Goal: Task Accomplishment & Management: Manage account settings

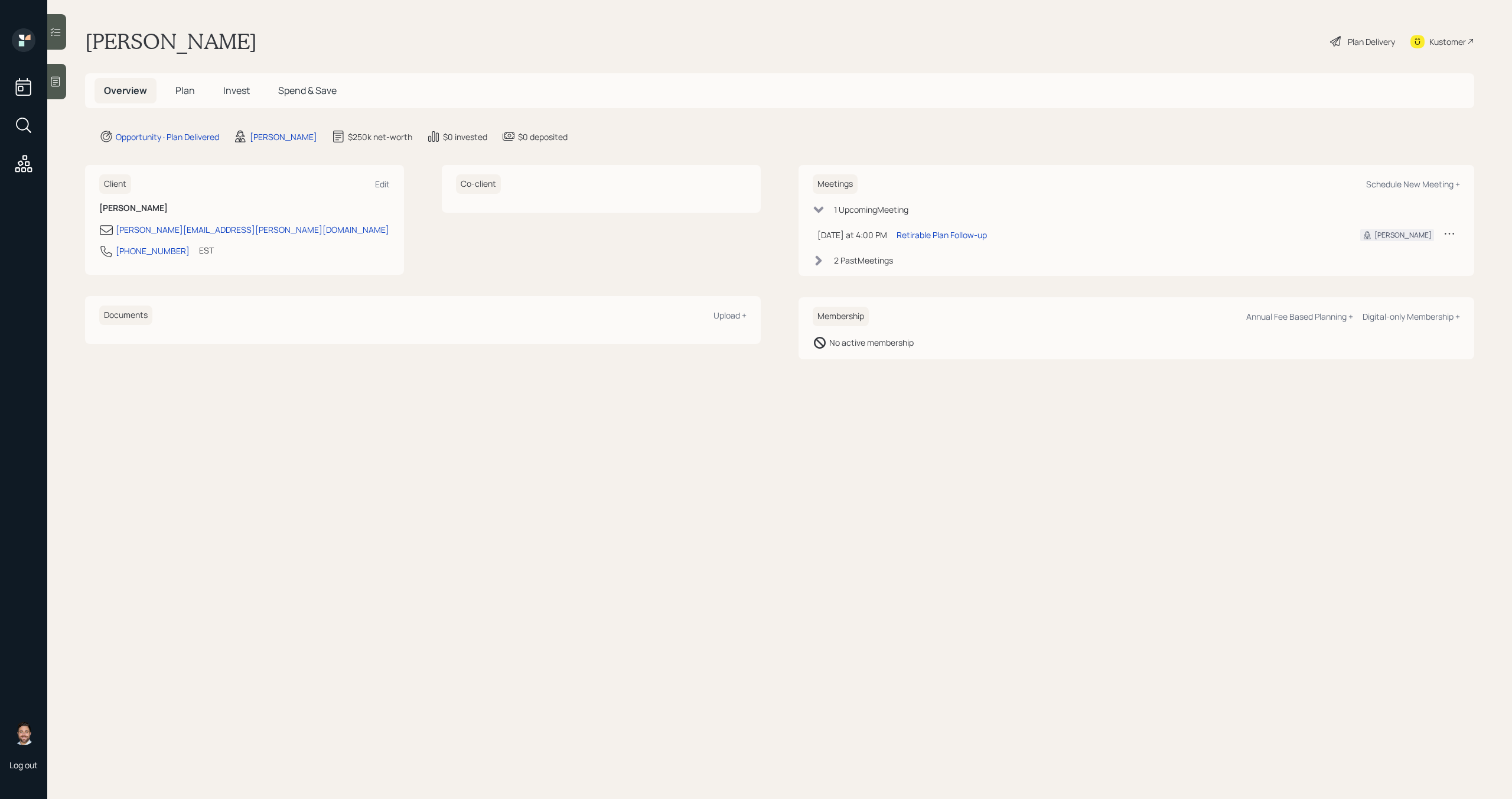
click at [190, 95] on span "Plan" at bounding box center [185, 90] width 20 height 13
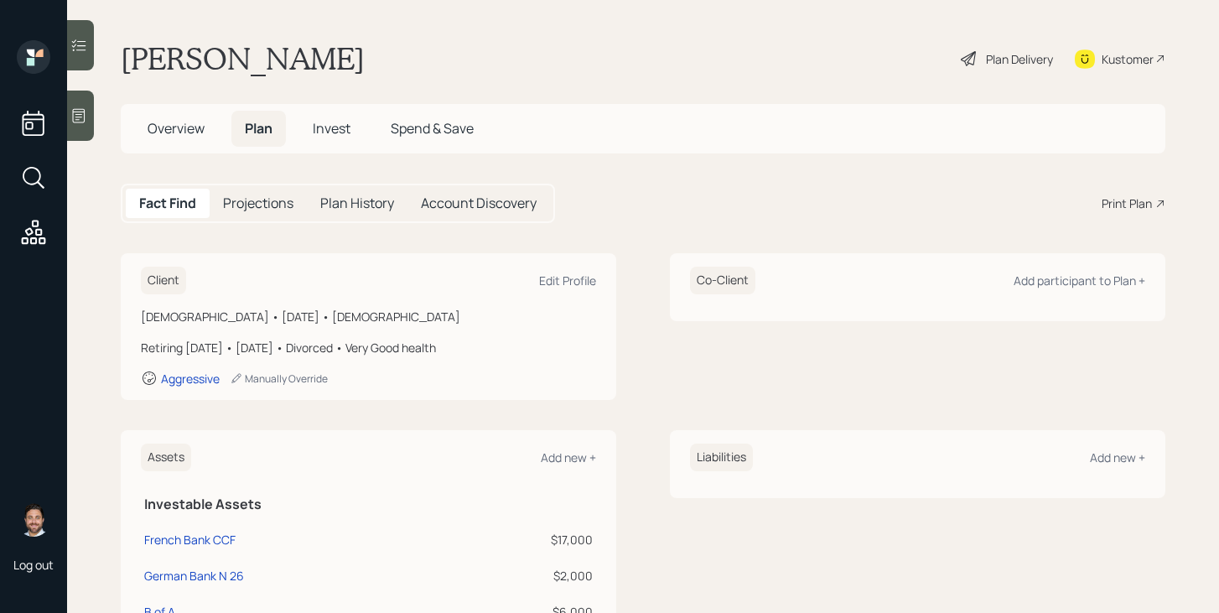
click at [341, 126] on span "Invest" at bounding box center [332, 128] width 38 height 18
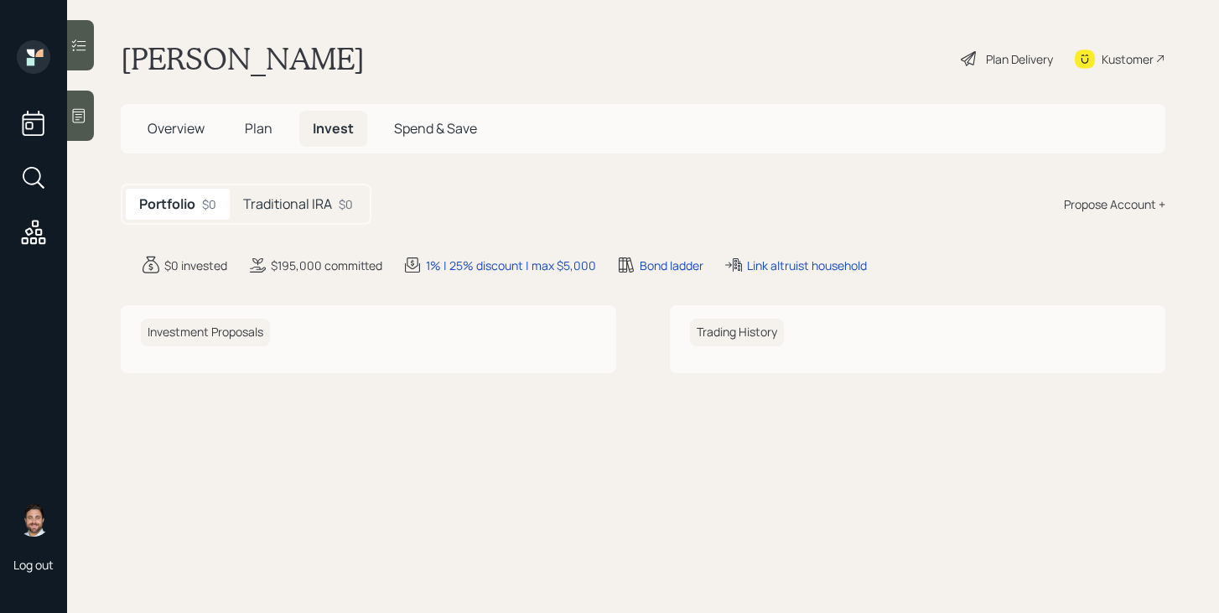
click at [312, 207] on h5 "Traditional IRA" at bounding box center [287, 204] width 89 height 16
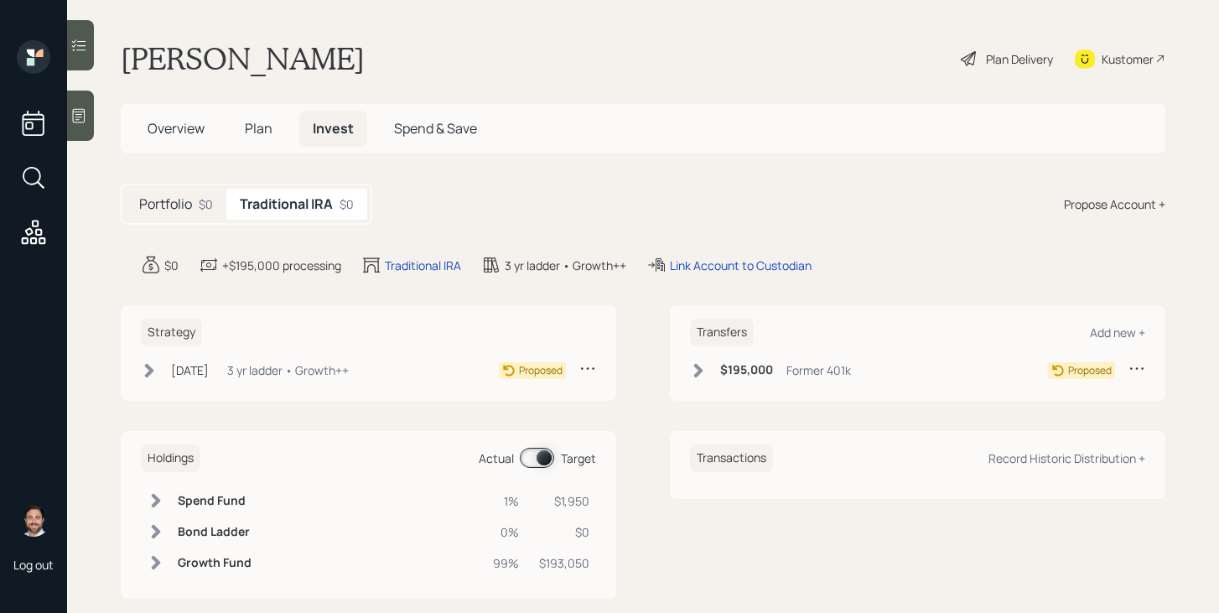
click at [201, 207] on div "$0" at bounding box center [206, 204] width 14 height 18
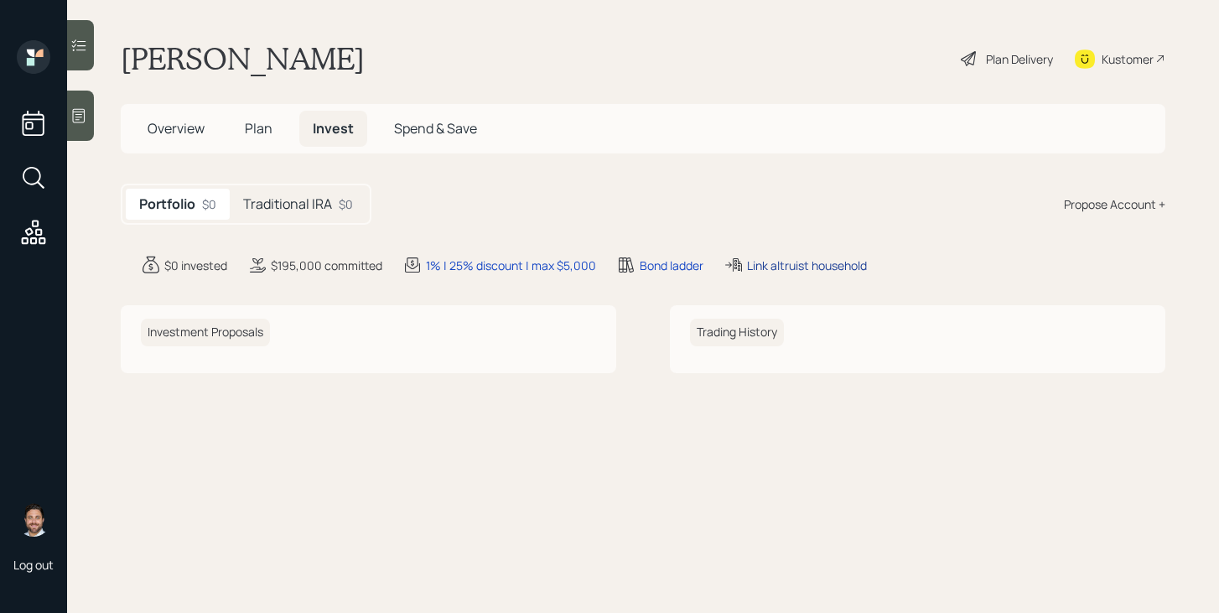
click at [776, 257] on div "Link altruist household" at bounding box center [807, 266] width 120 height 18
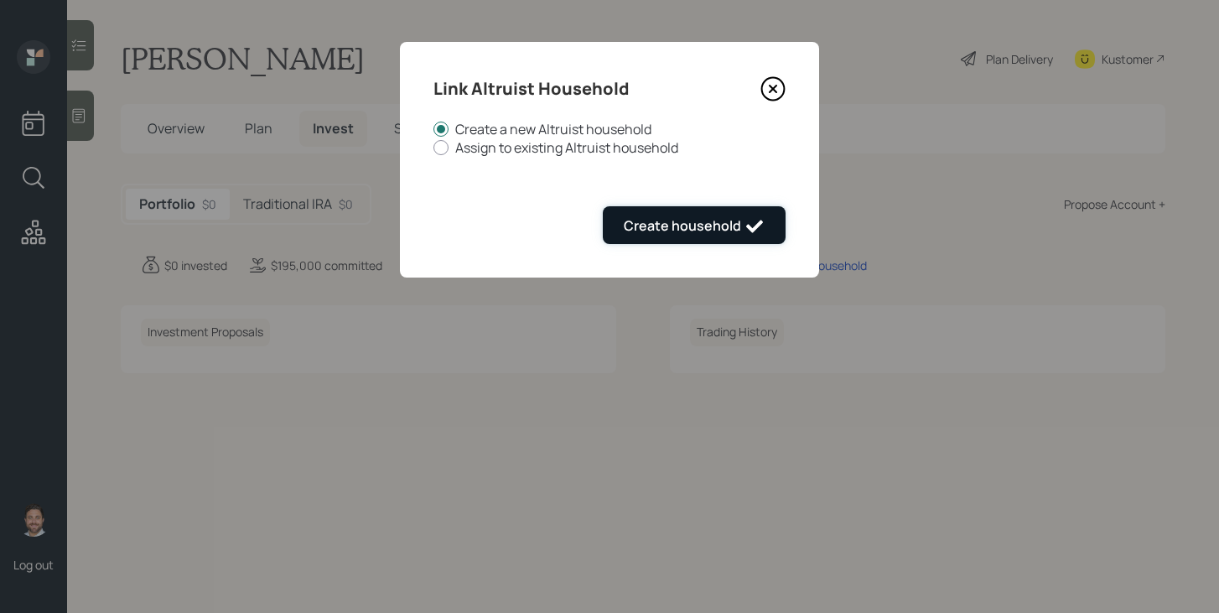
click at [764, 225] on icon "submit" at bounding box center [755, 226] width 20 height 20
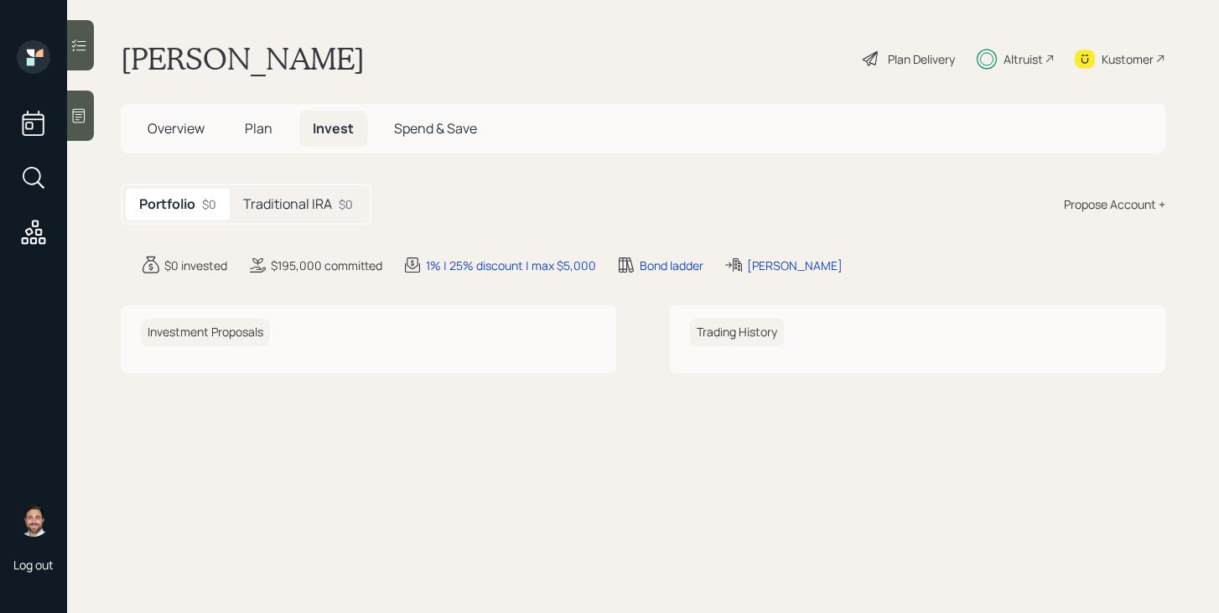
click at [1030, 61] on div "Altruist" at bounding box center [1023, 59] width 39 height 18
click at [258, 130] on span "Plan" at bounding box center [259, 128] width 28 height 18
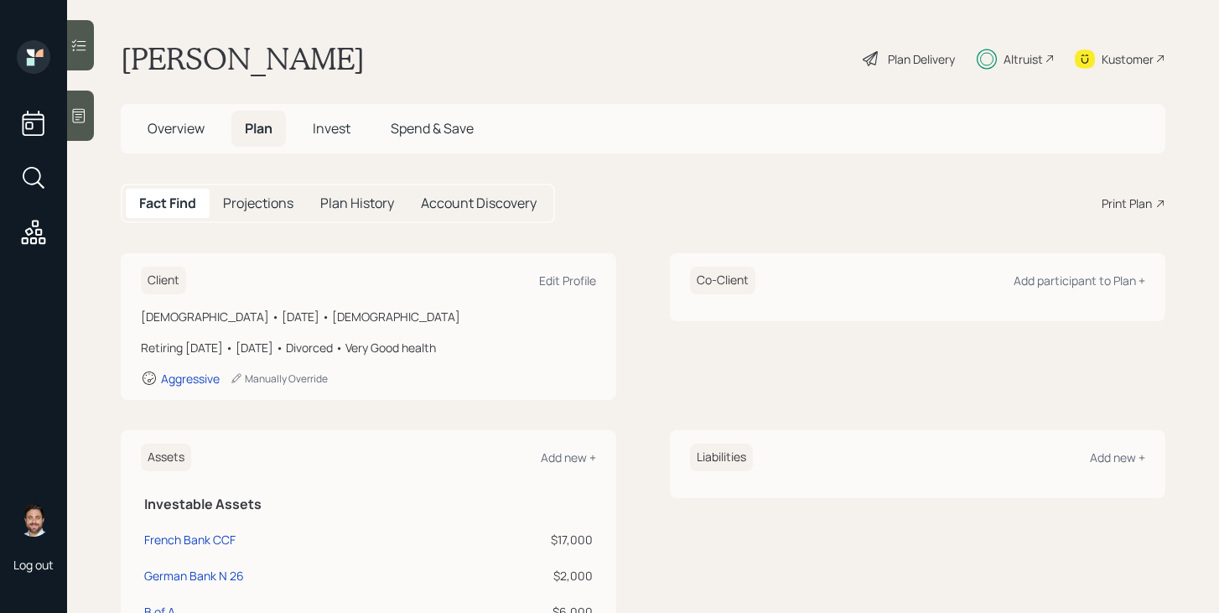
click at [333, 131] on span "Invest" at bounding box center [332, 128] width 38 height 18
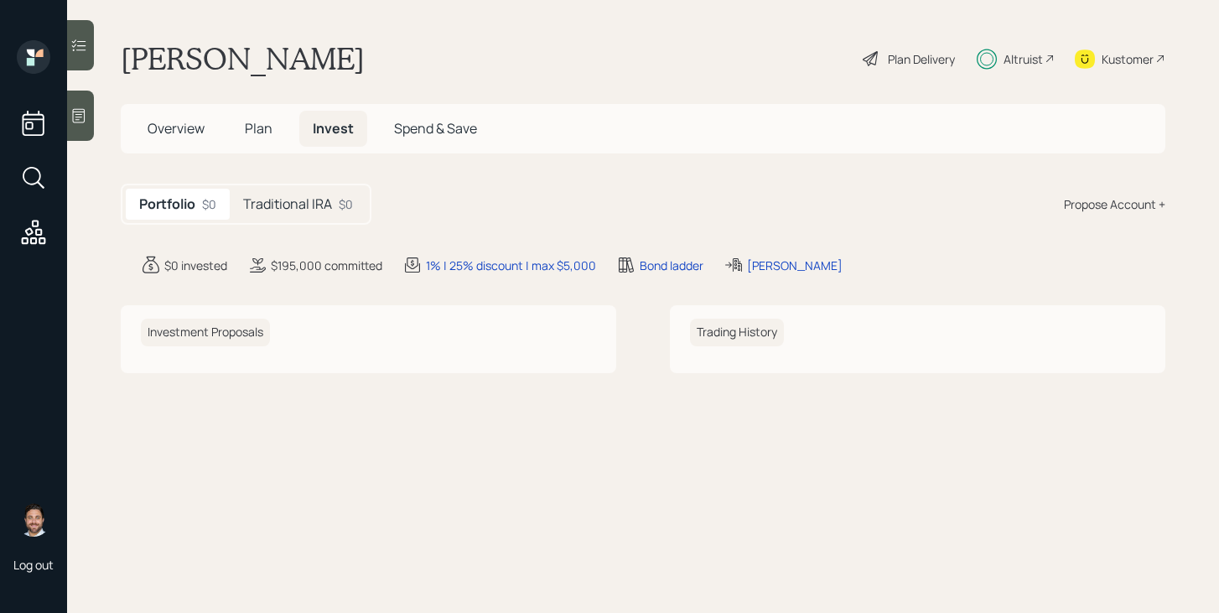
click at [191, 118] on h5 "Overview" at bounding box center [176, 129] width 84 height 36
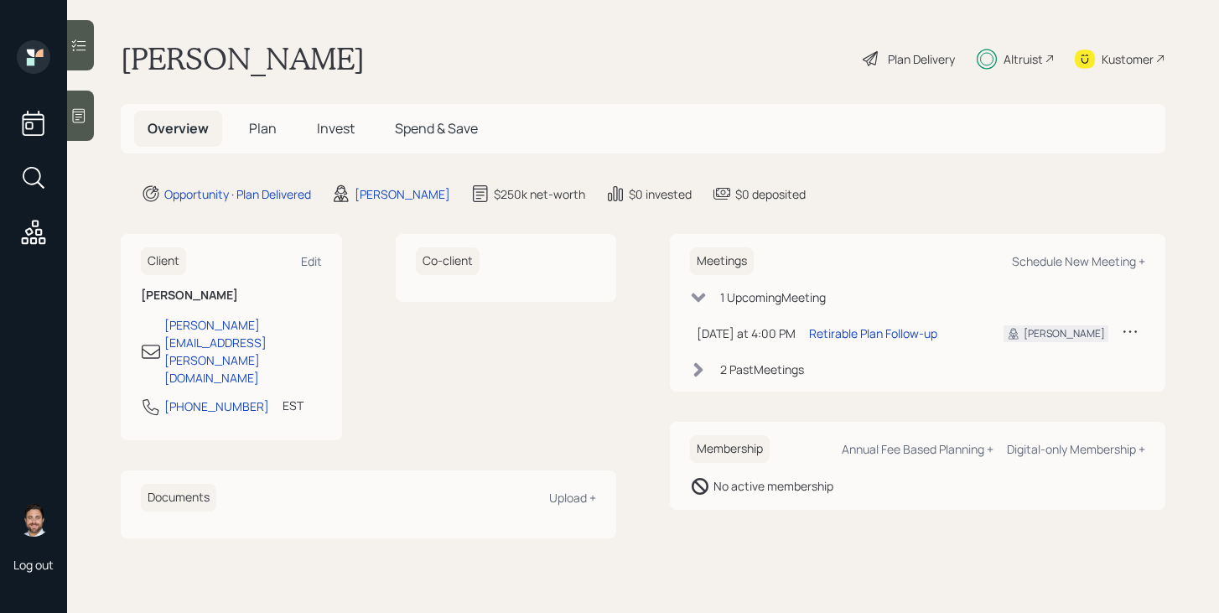
click at [255, 132] on span "Plan" at bounding box center [263, 128] width 28 height 18
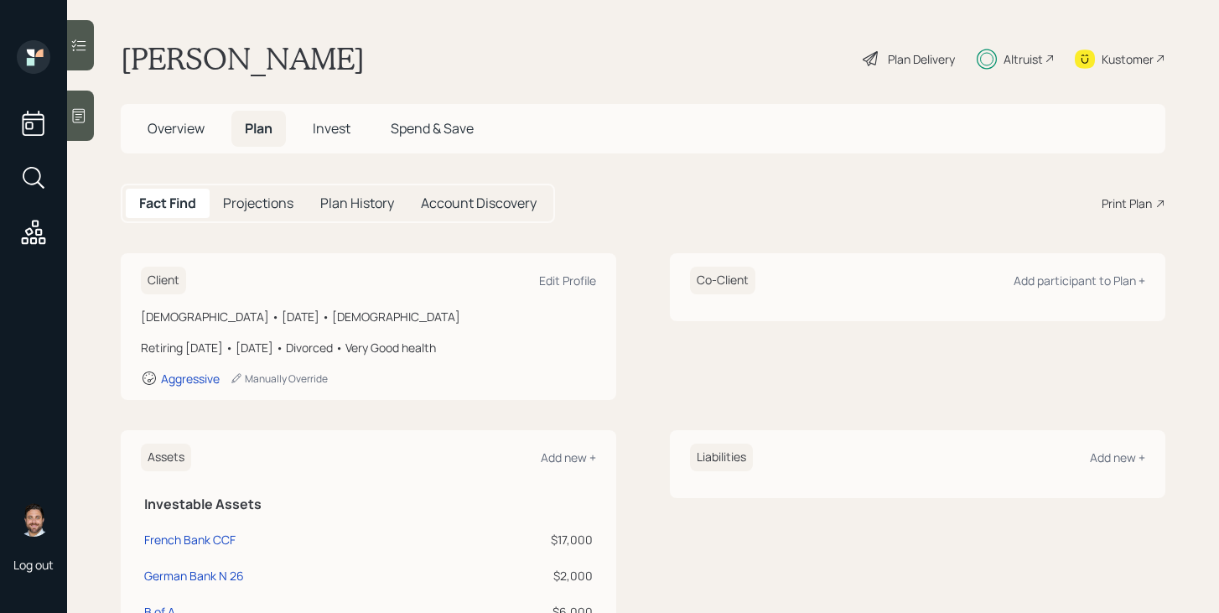
click at [254, 192] on div "Projections" at bounding box center [258, 203] width 97 height 29
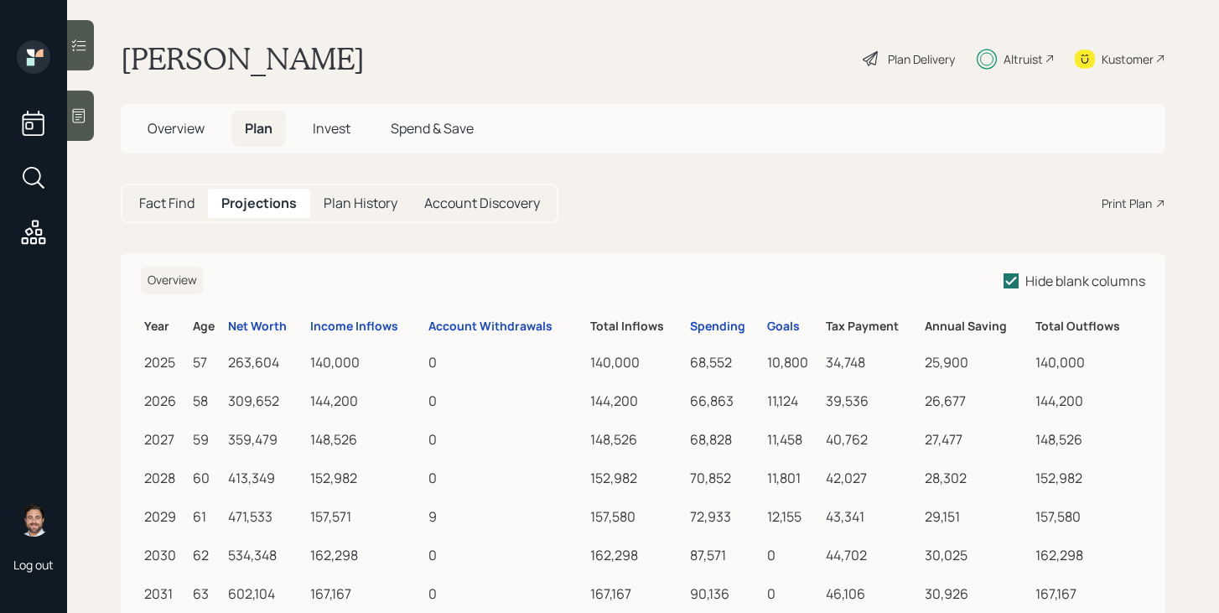
click at [178, 212] on div "Fact Find" at bounding box center [167, 203] width 82 height 29
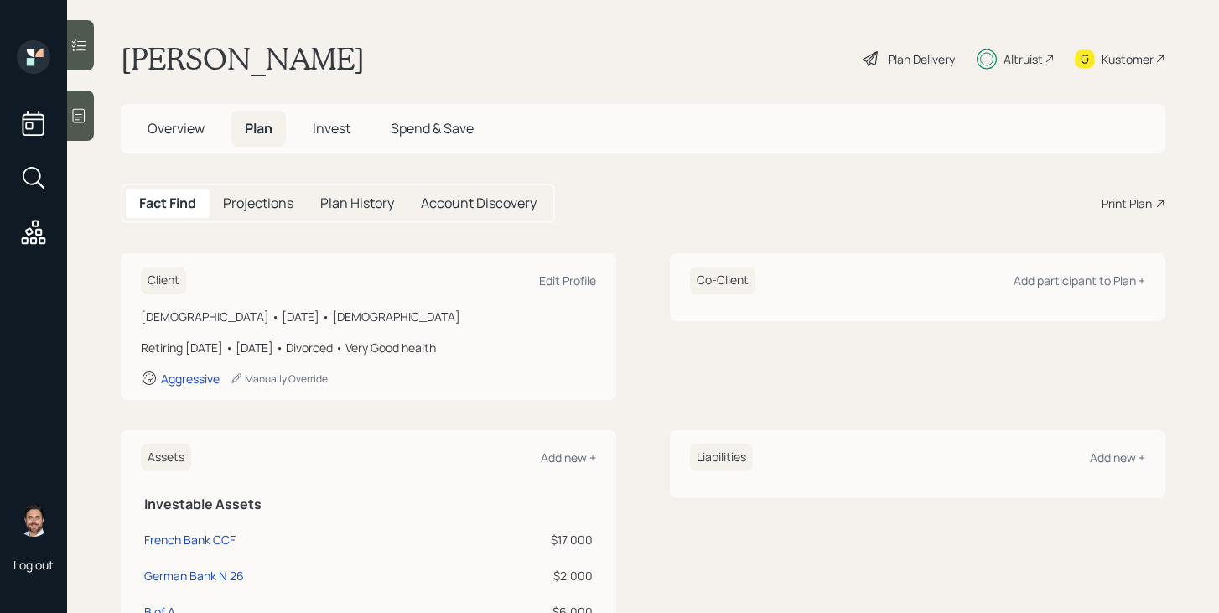
click at [189, 125] on span "Overview" at bounding box center [176, 128] width 57 height 18
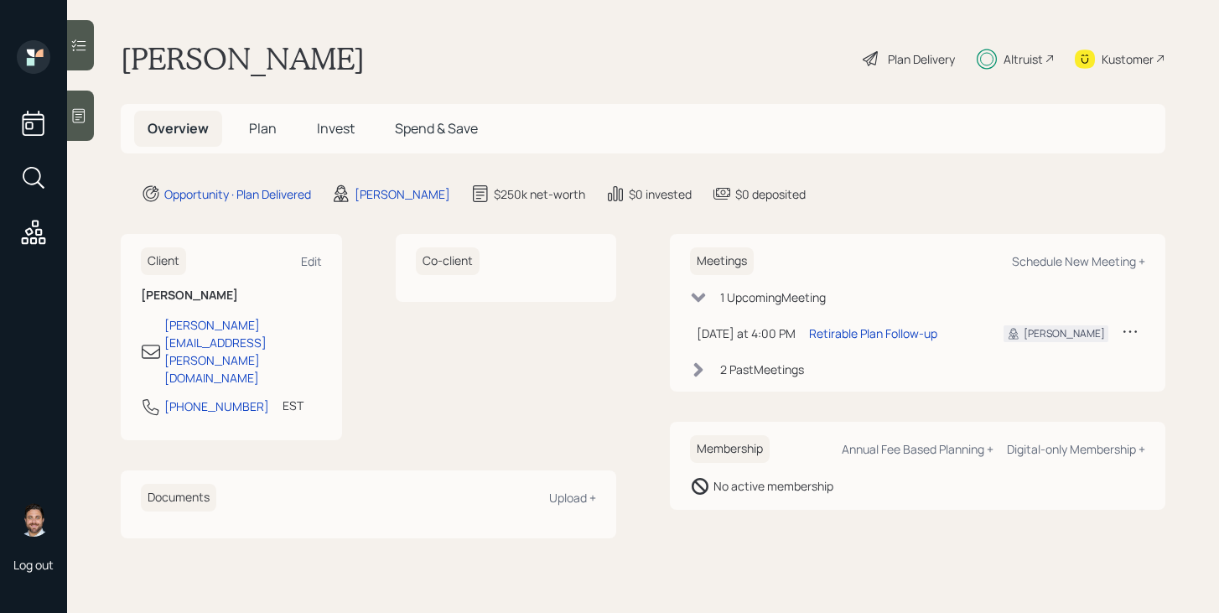
click at [262, 127] on span "Plan" at bounding box center [263, 128] width 28 height 18
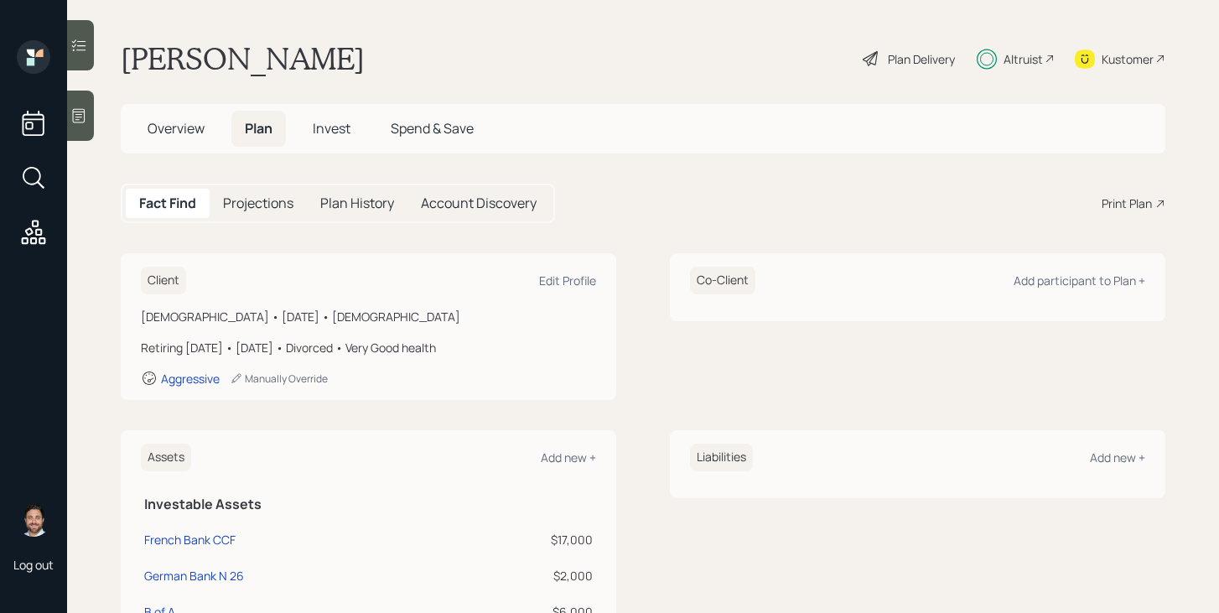
click at [339, 137] on span "Invest" at bounding box center [332, 128] width 38 height 18
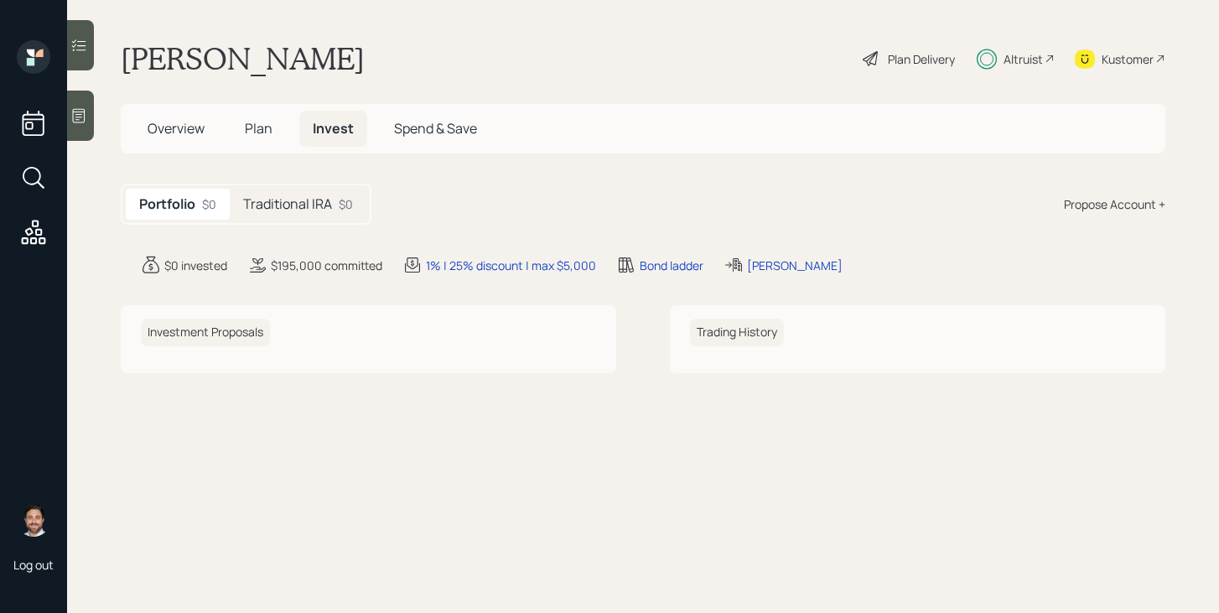
click at [311, 206] on h5 "Traditional IRA" at bounding box center [287, 204] width 89 height 16
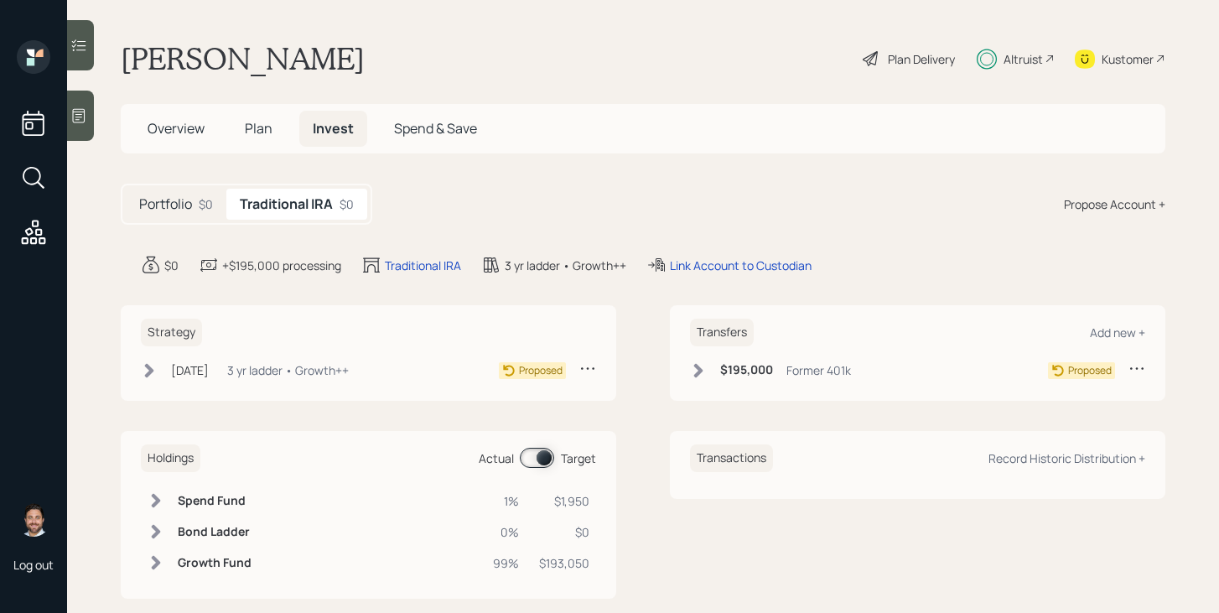
click at [707, 372] on icon at bounding box center [698, 370] width 17 height 17
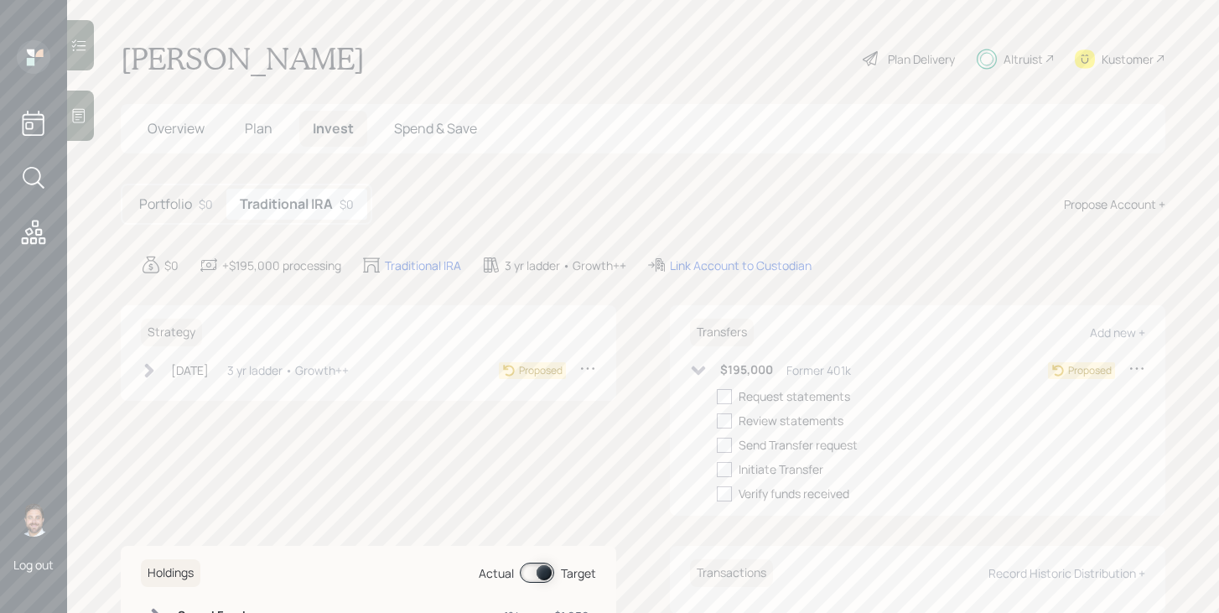
click at [707, 371] on icon at bounding box center [698, 370] width 17 height 17
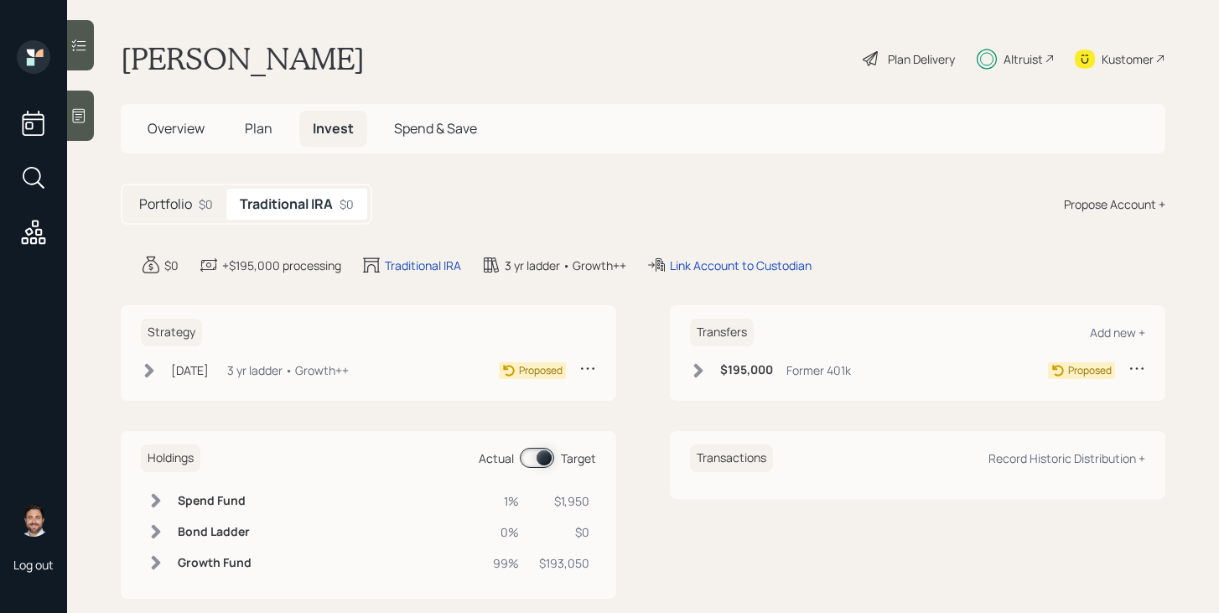
click at [1143, 368] on icon at bounding box center [1136, 368] width 13 height 3
click at [1072, 395] on div "Edit transfer" at bounding box center [1085, 400] width 121 height 16
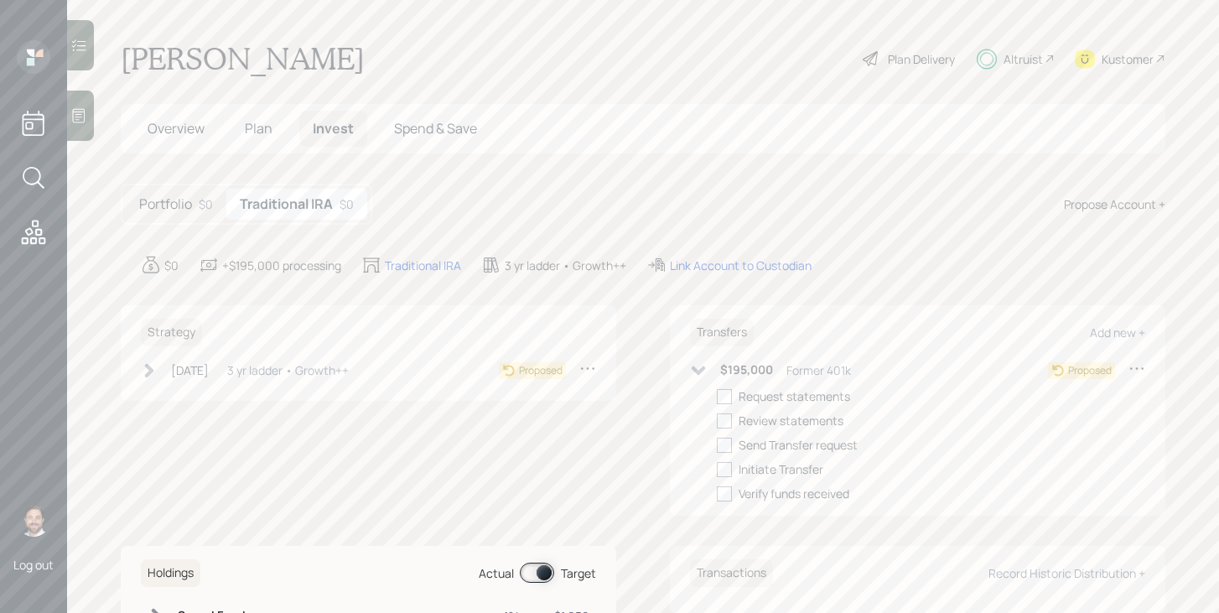
select select "3858be37-2edd-485b-bd5d-2586002e499d"
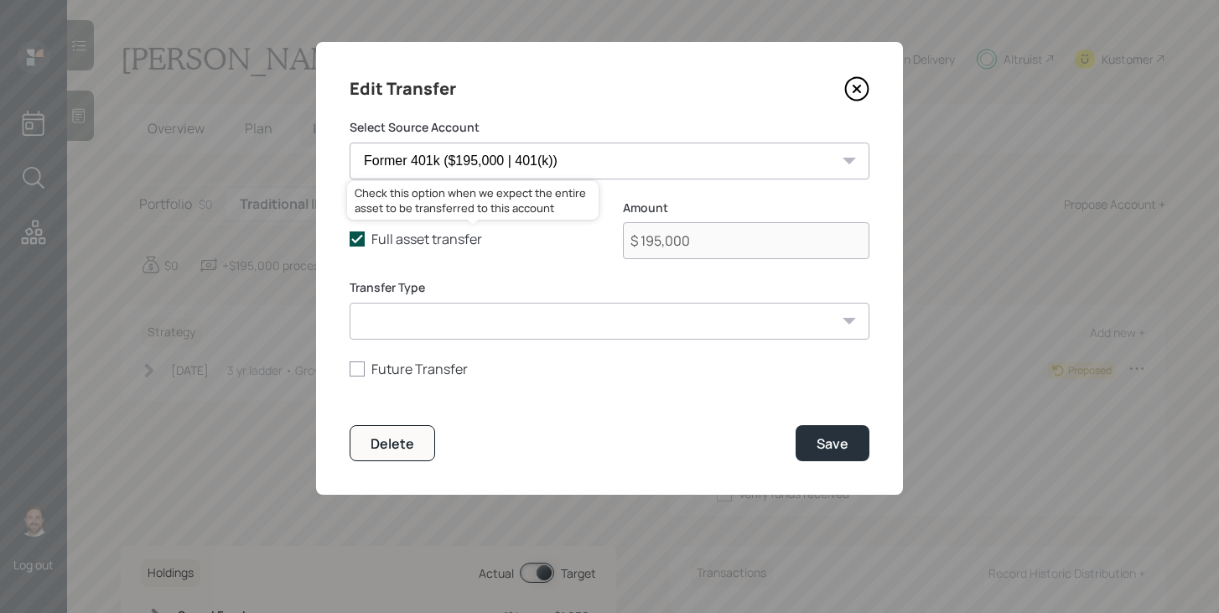
click at [358, 234] on icon at bounding box center [357, 238] width 15 height 15
click at [350, 239] on input "Full asset transfer" at bounding box center [349, 239] width 1 height 1
checkbox input "false"
click at [704, 250] on input "$ 195,000" at bounding box center [746, 240] width 247 height 37
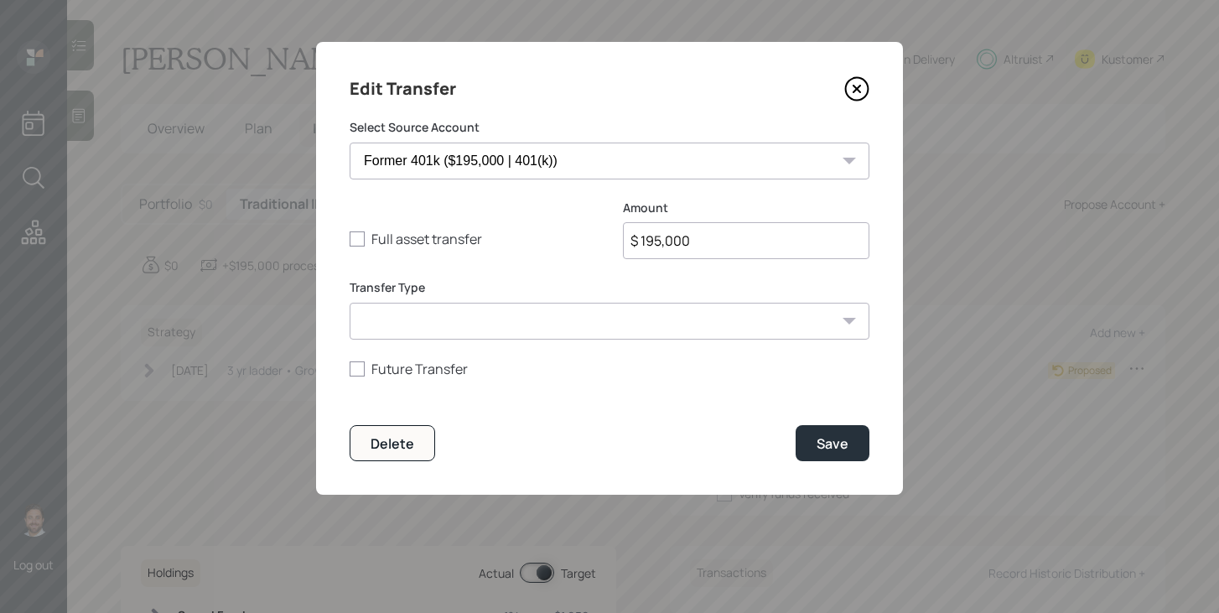
click at [704, 250] on input "$ 195,000" at bounding box center [746, 240] width 247 height 37
type input "$ 50,000"
click at [838, 451] on div "Save" at bounding box center [833, 443] width 32 height 18
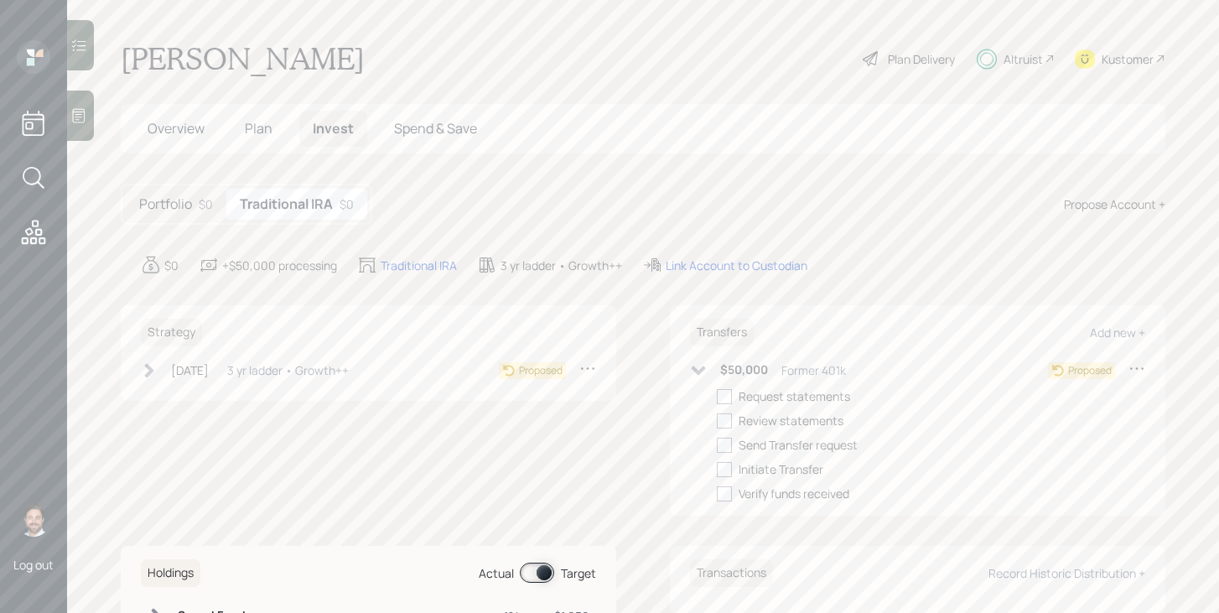
click at [698, 368] on icon at bounding box center [698, 370] width 17 height 17
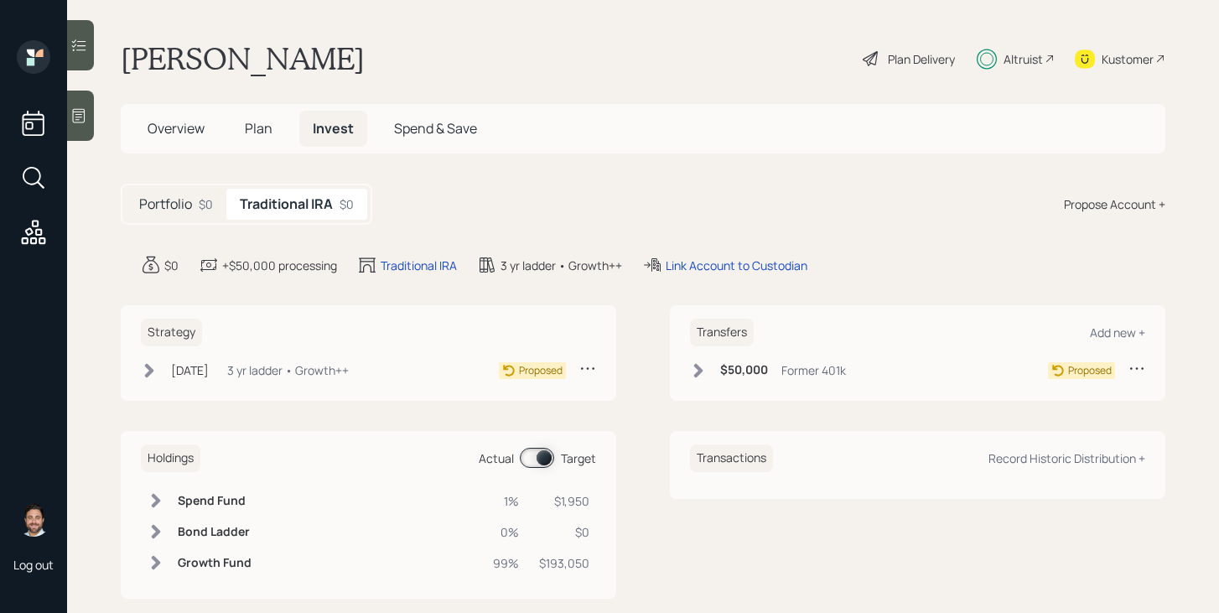
click at [202, 129] on span "Overview" at bounding box center [176, 128] width 57 height 18
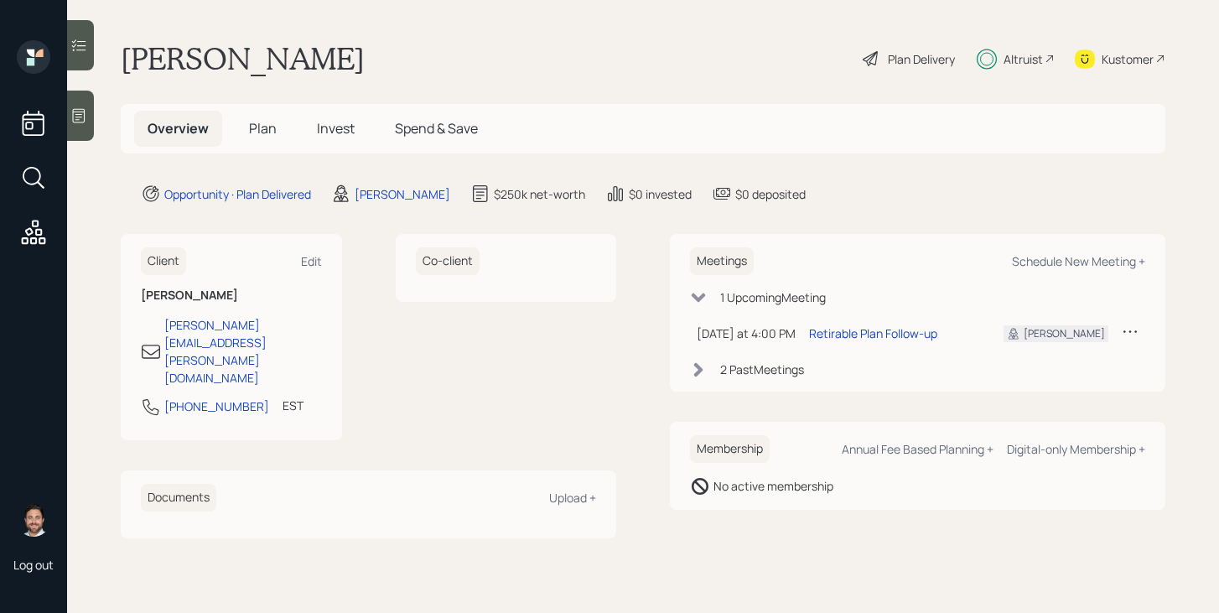
click at [245, 124] on h5 "Plan" at bounding box center [263, 129] width 54 height 36
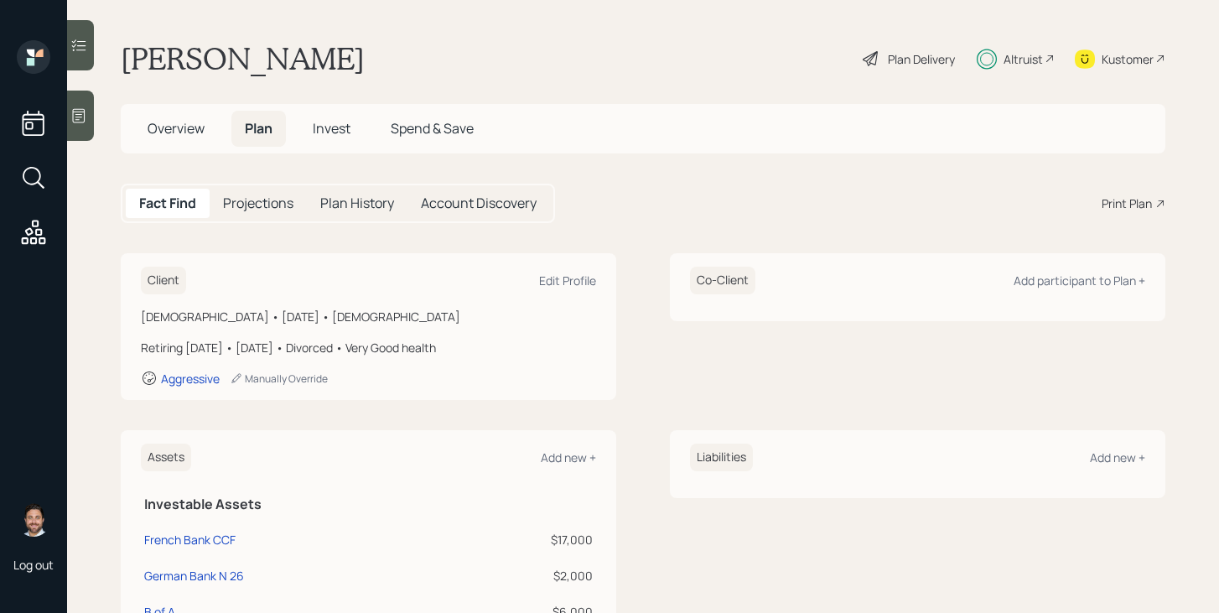
click at [319, 132] on span "Invest" at bounding box center [332, 128] width 38 height 18
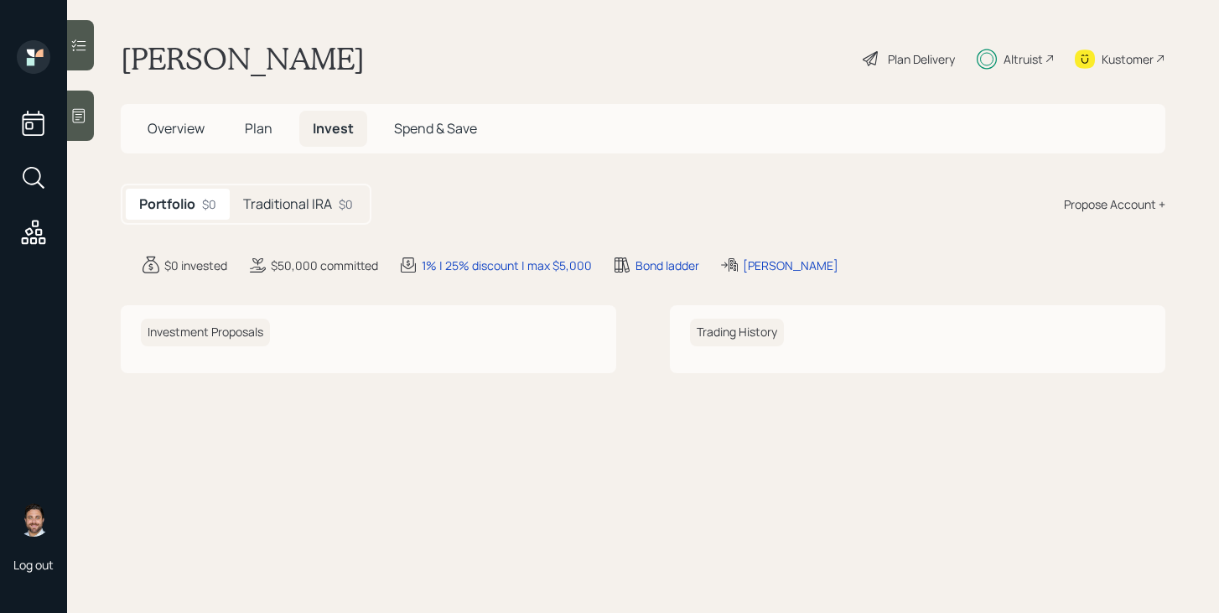
click at [340, 201] on div "$0" at bounding box center [346, 204] width 14 height 18
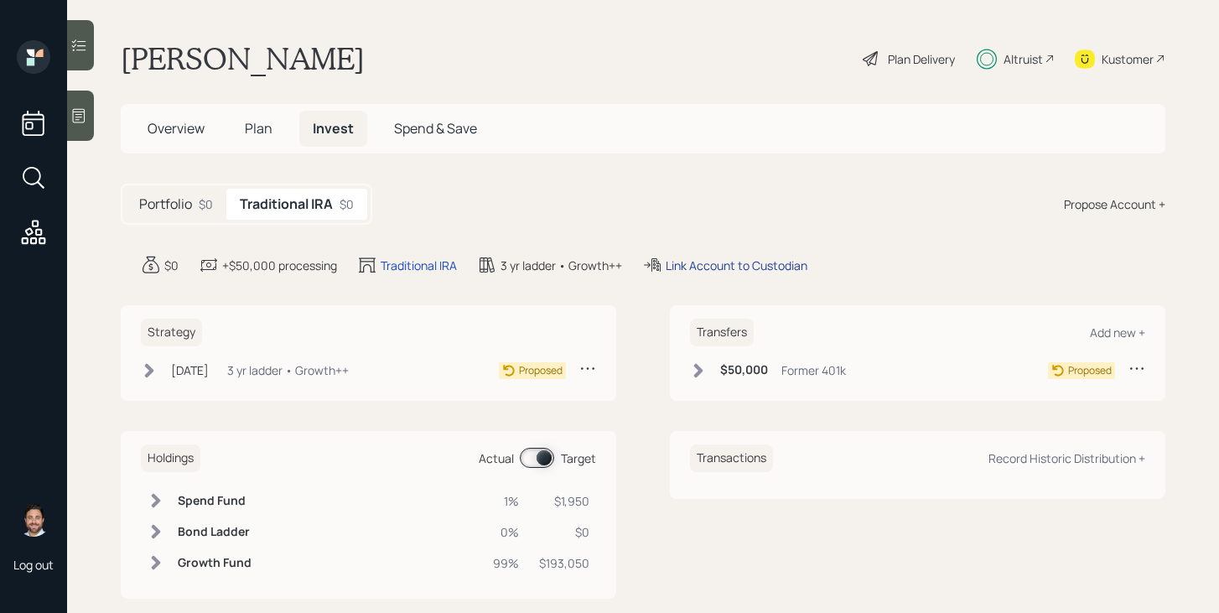
click at [737, 264] on div "Link Account to Custodian" at bounding box center [737, 266] width 142 height 18
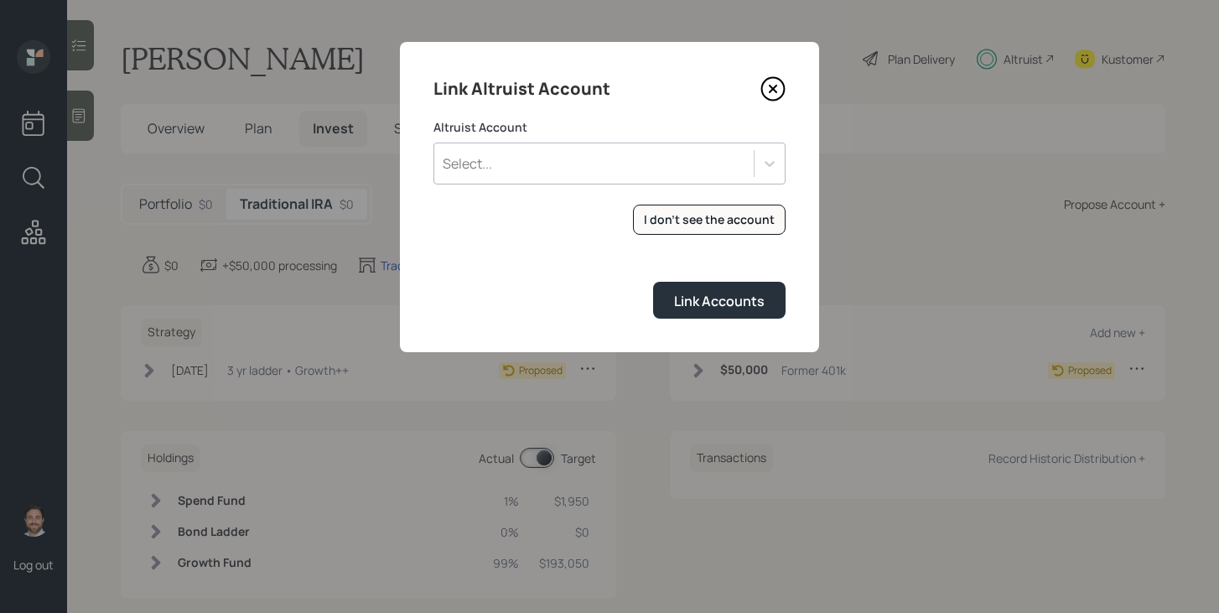
click at [651, 163] on div "Select..." at bounding box center [593, 163] width 319 height 29
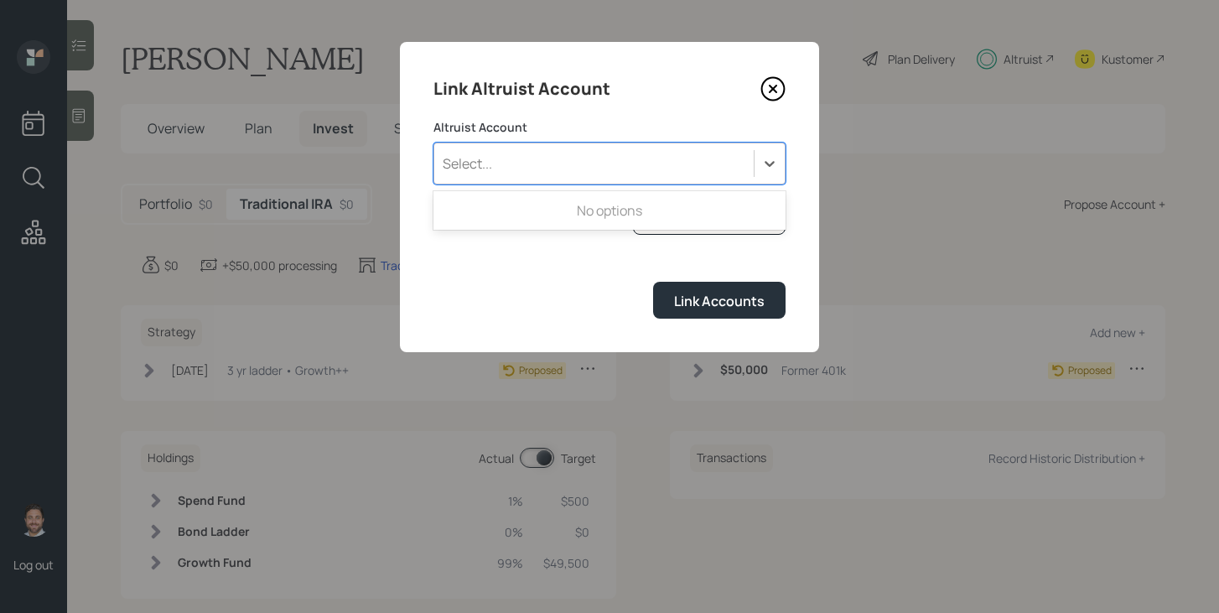
click at [651, 163] on div "Select..." at bounding box center [593, 163] width 319 height 29
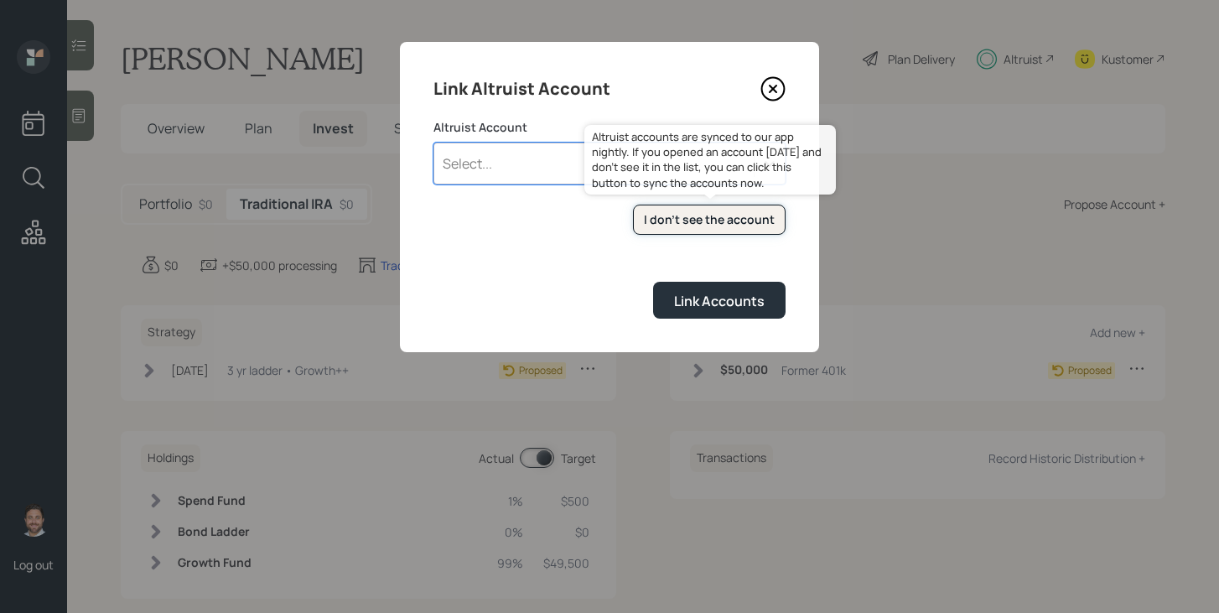
click at [705, 210] on button "I don't see the account" at bounding box center [709, 220] width 153 height 31
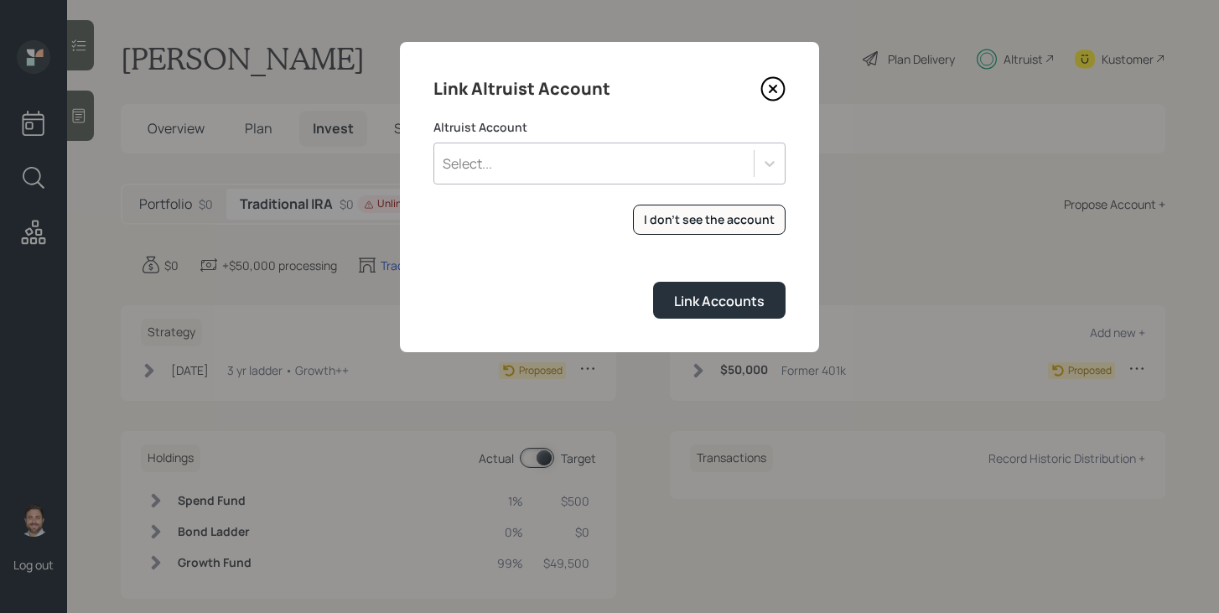
click at [557, 165] on div "Select..." at bounding box center [593, 163] width 319 height 29
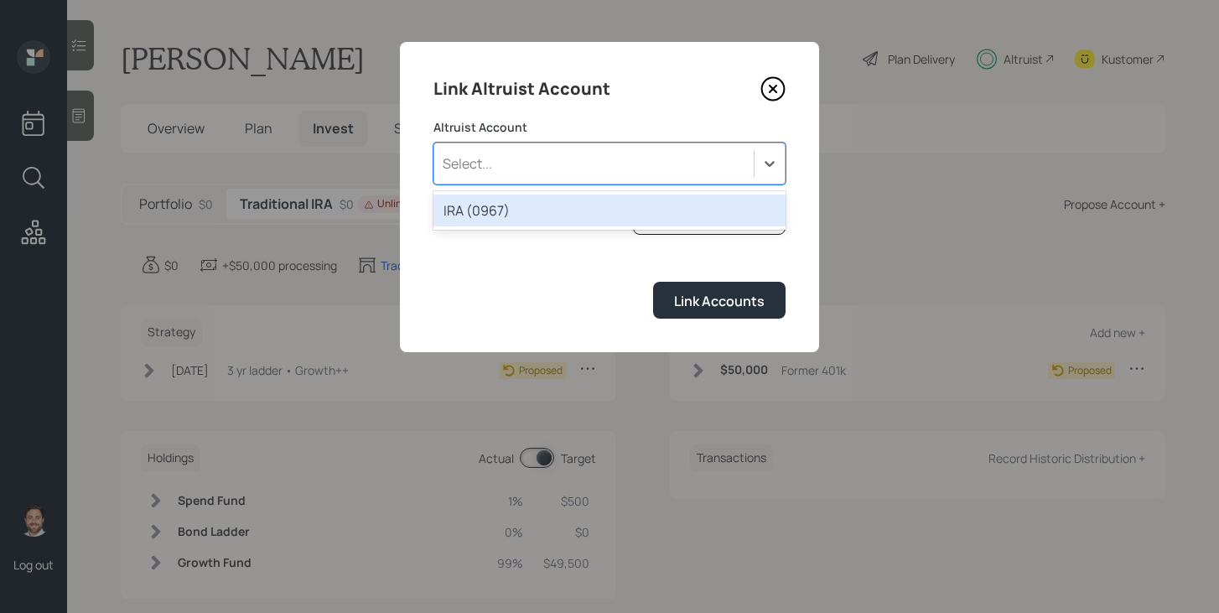
click at [544, 210] on div "IRA (0967)" at bounding box center [609, 211] width 352 height 32
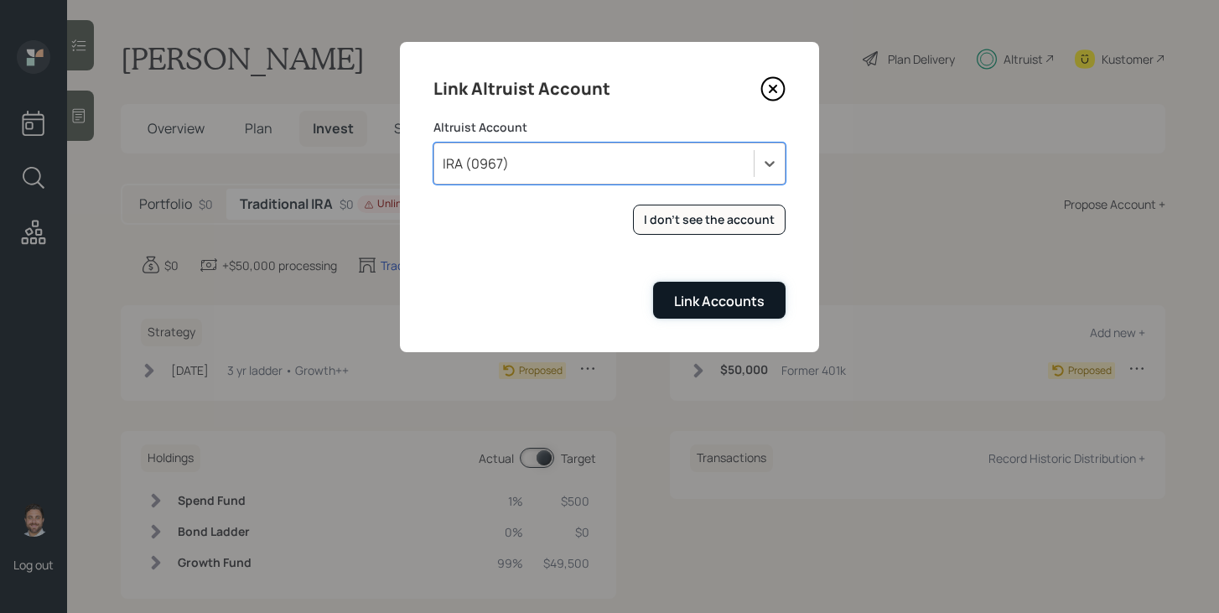
click at [672, 298] on button "Link Accounts" at bounding box center [719, 300] width 132 height 36
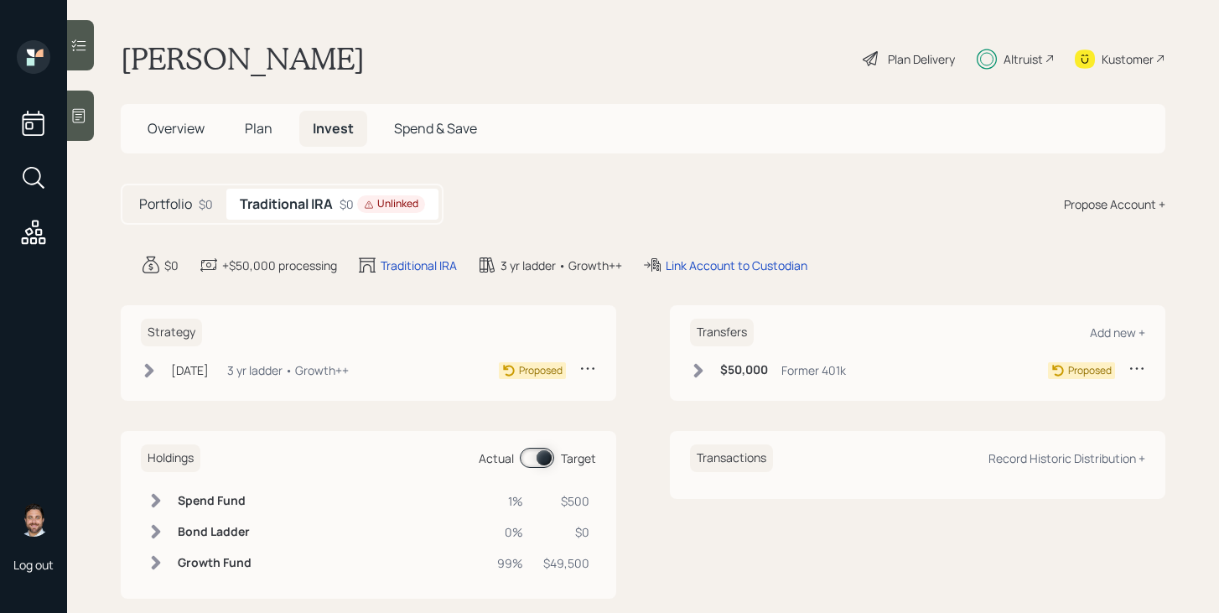
click at [700, 370] on icon at bounding box center [698, 370] width 9 height 14
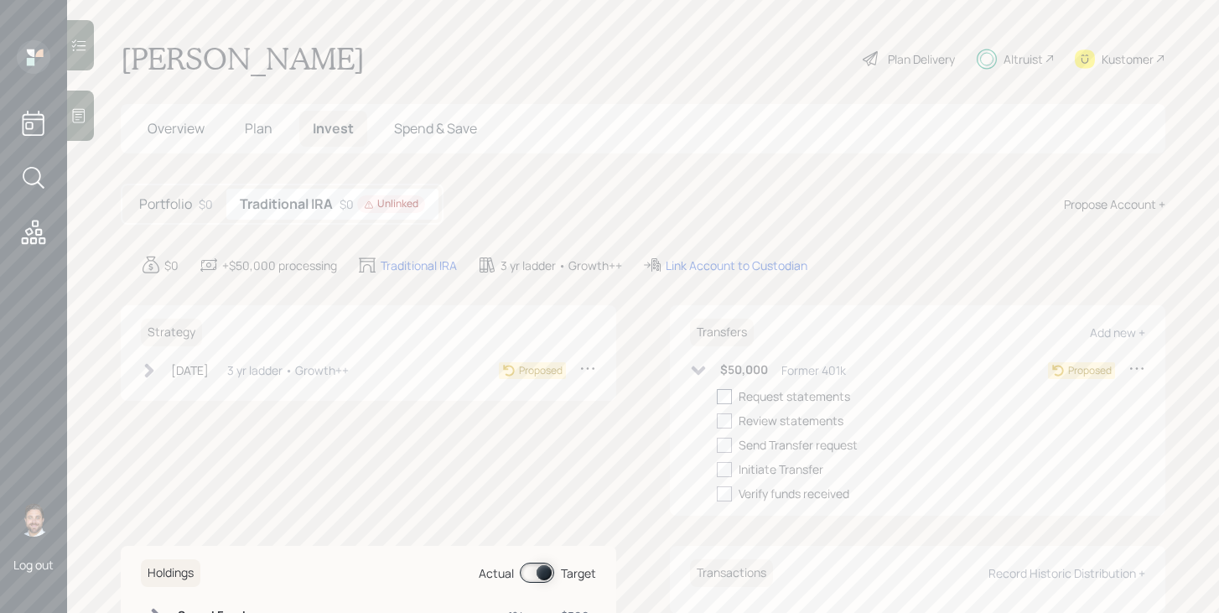
click at [730, 392] on div at bounding box center [724, 396] width 15 height 15
click at [717, 396] on input "checkbox" at bounding box center [716, 396] width 1 height 1
checkbox input "true"
click at [699, 371] on icon at bounding box center [699, 370] width 14 height 9
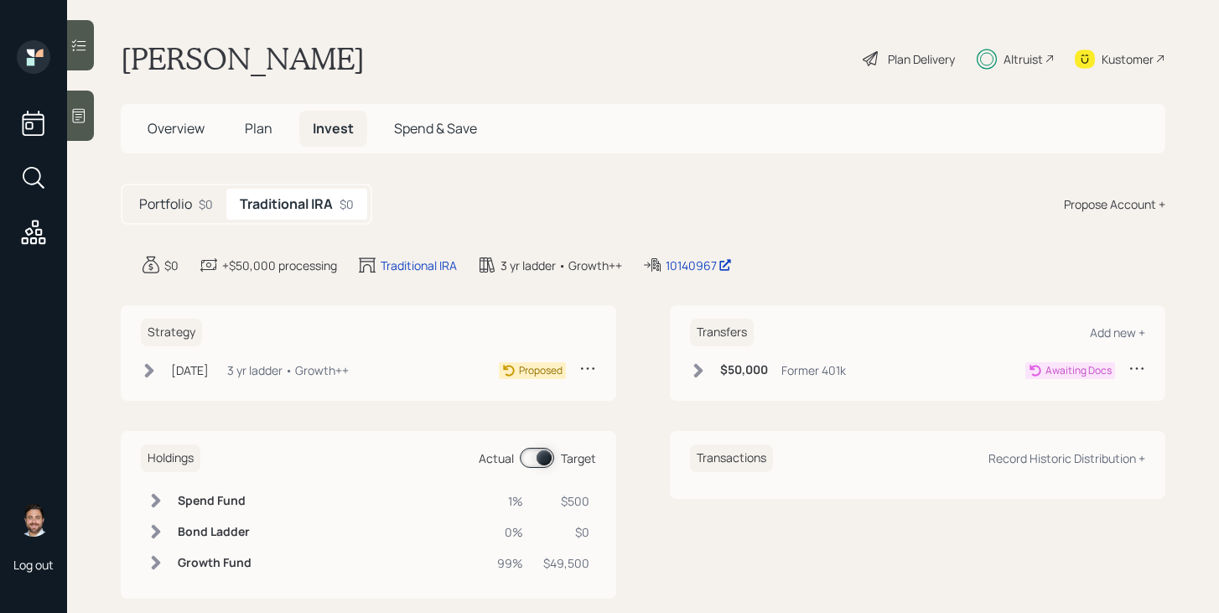
click at [153, 369] on icon at bounding box center [149, 370] width 17 height 17
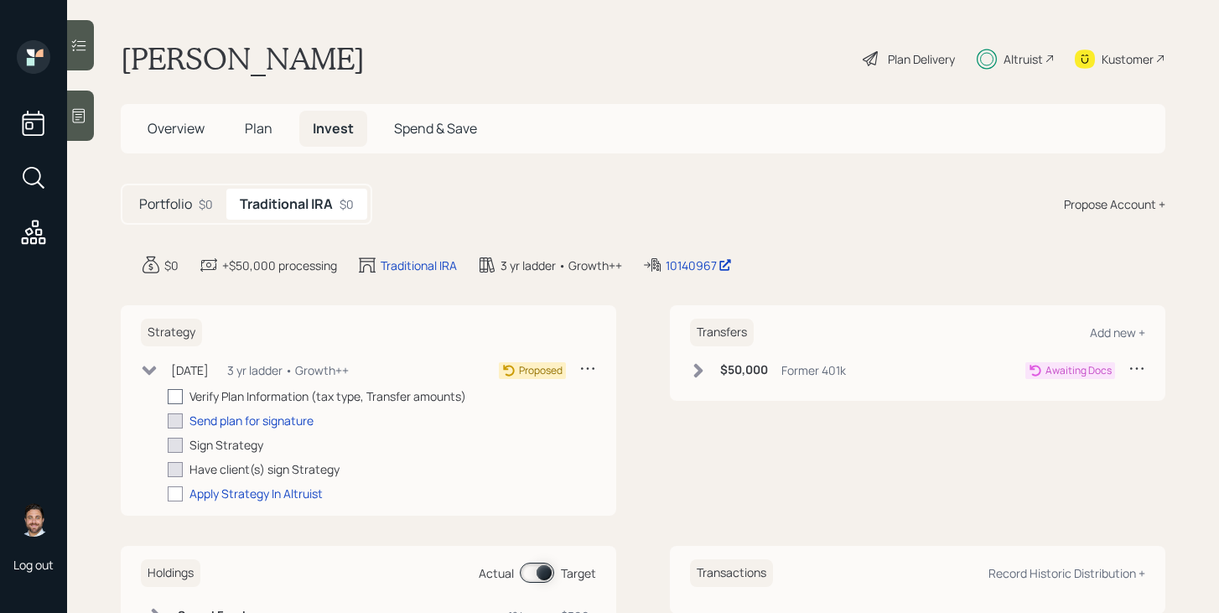
click at [178, 394] on div at bounding box center [175, 396] width 15 height 15
click at [168, 396] on input "checkbox" at bounding box center [167, 396] width 1 height 1
checkbox input "true"
click at [253, 420] on div "Send plan for signature" at bounding box center [251, 421] width 124 height 18
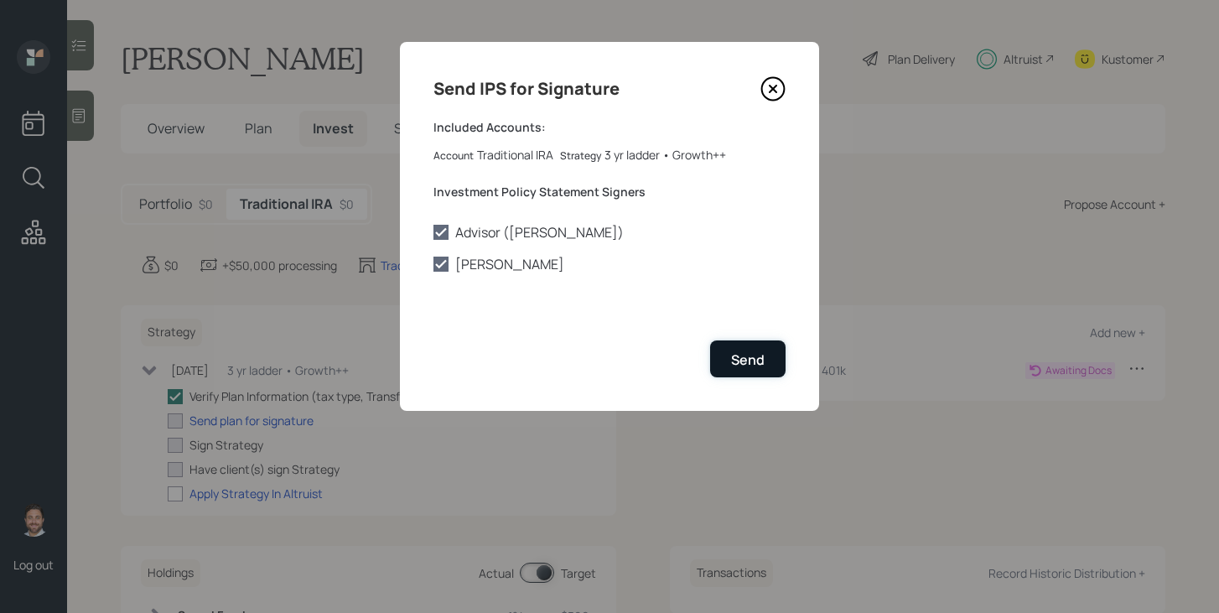
click at [742, 360] on div "Send" at bounding box center [748, 359] width 34 height 18
checkbox input "true"
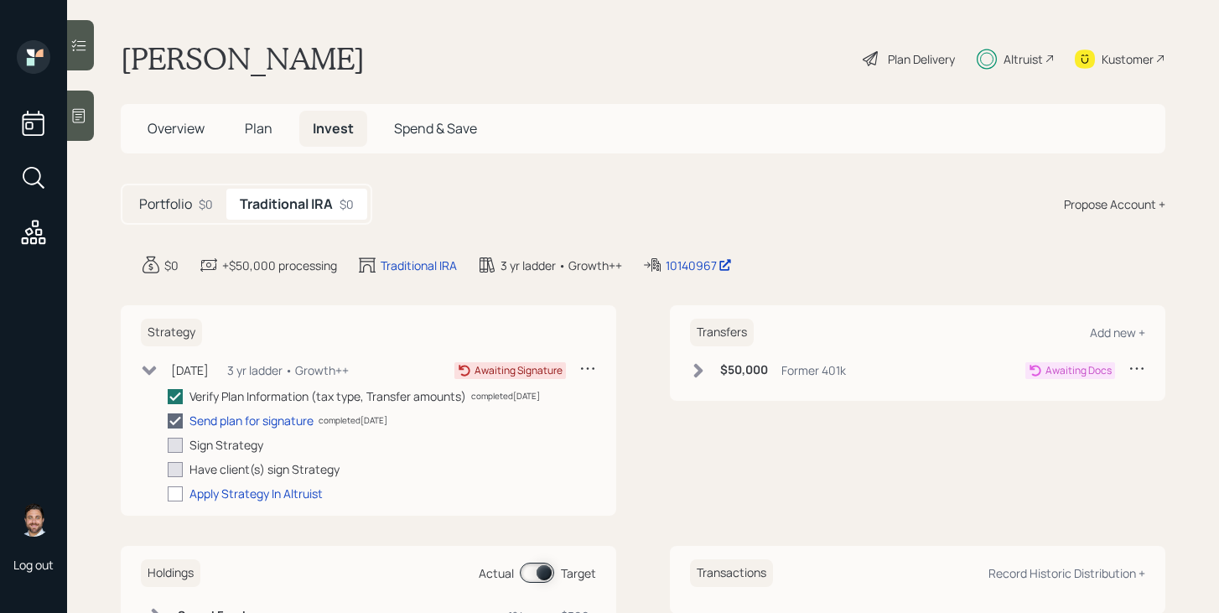
click at [702, 365] on icon at bounding box center [698, 370] width 17 height 17
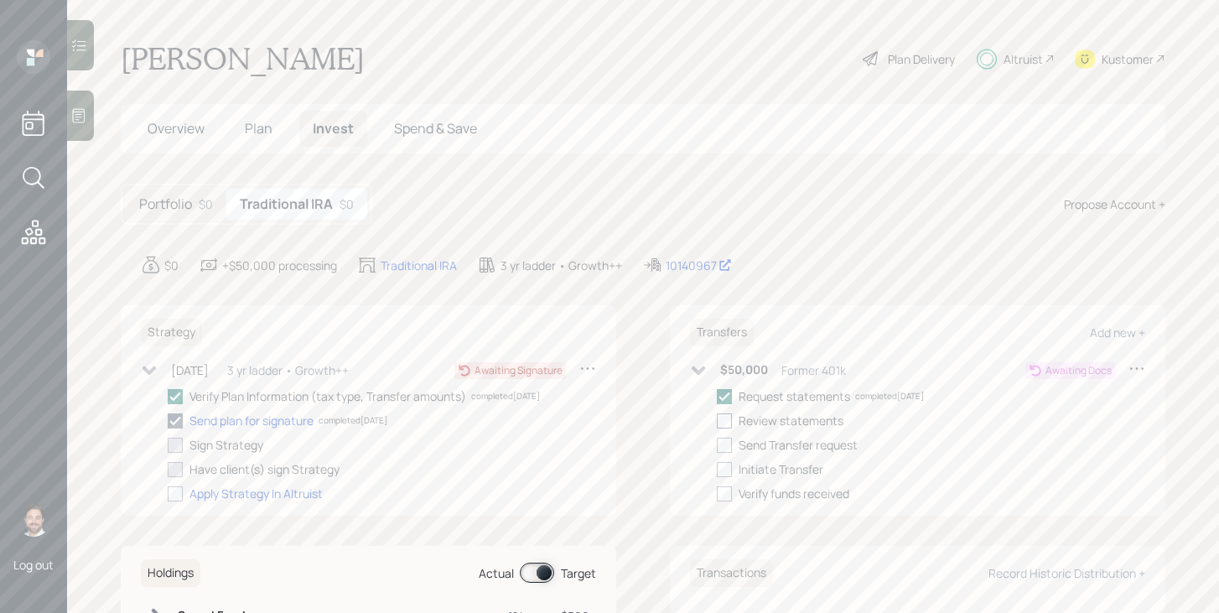
click at [731, 418] on div at bounding box center [724, 420] width 15 height 15
click at [717, 420] on input "checkbox" at bounding box center [716, 420] width 1 height 1
checkbox input "true"
click at [726, 443] on div at bounding box center [724, 445] width 15 height 15
click at [717, 444] on input "checkbox" at bounding box center [716, 444] width 1 height 1
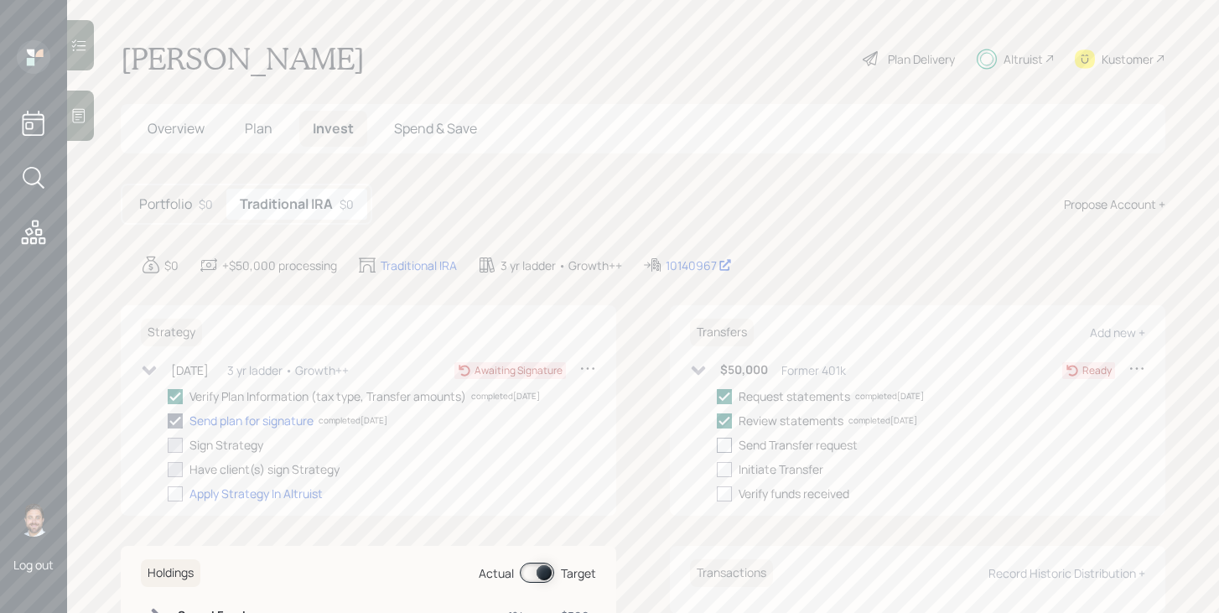
checkbox input "true"
click at [200, 198] on div "$0" at bounding box center [206, 204] width 14 height 18
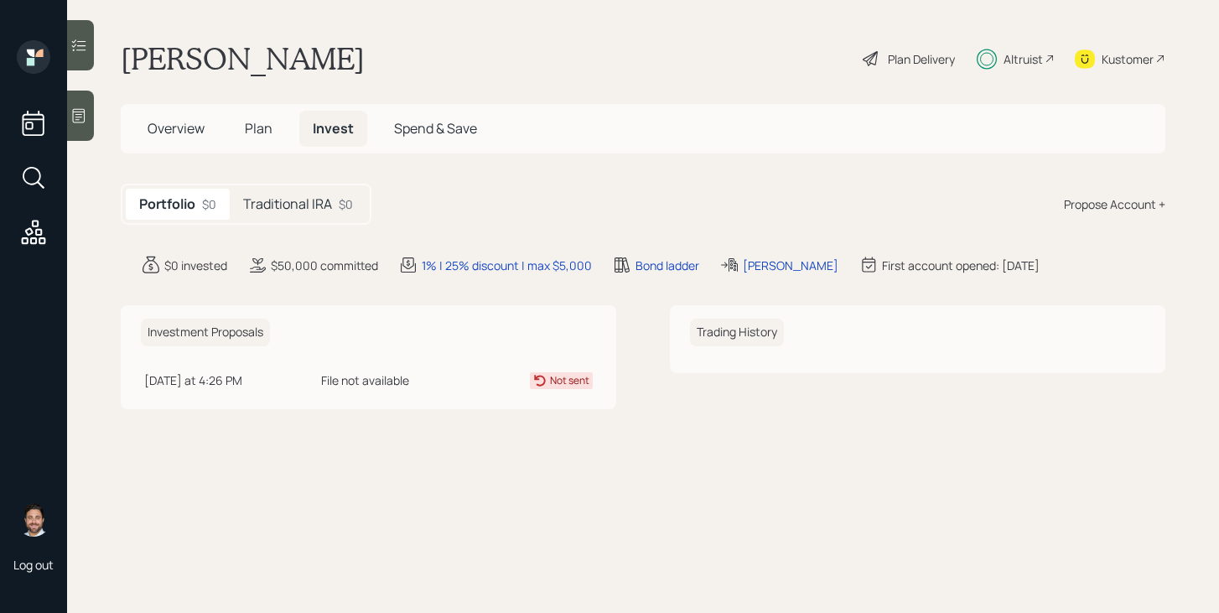
click at [189, 122] on span "Overview" at bounding box center [176, 128] width 57 height 18
